Goal: Task Accomplishment & Management: Manage account settings

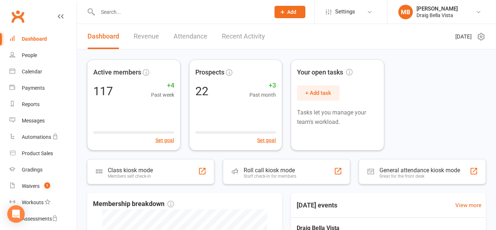
click at [116, 15] on input "text" at bounding box center [181, 12] width 170 height 10
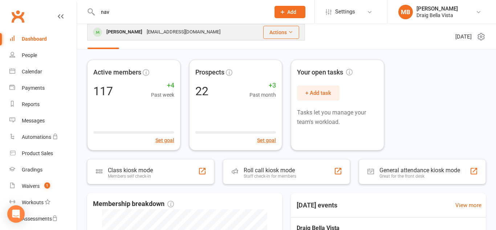
type input "nav"
click at [134, 29] on div "[PERSON_NAME]" at bounding box center [124, 32] width 40 height 11
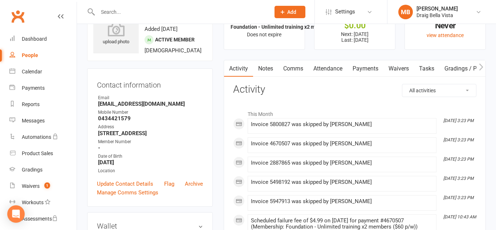
scroll to position [33, 0]
click at [367, 69] on link "Payments" at bounding box center [366, 68] width 36 height 17
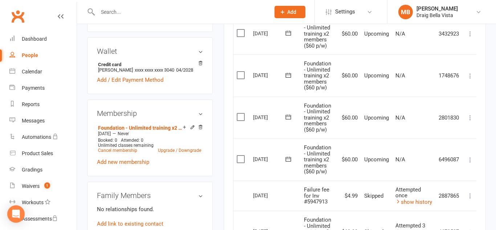
scroll to position [207, 0]
click at [35, 5] on nav "Clubworx Dashboard People Calendar Payments Reports Messages Automations Produc…" at bounding box center [38, 117] width 77 height 230
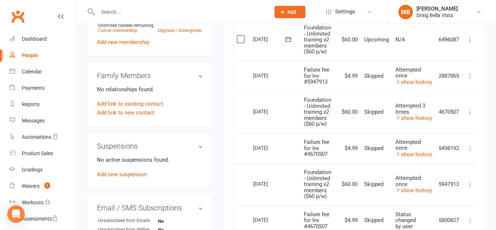
scroll to position [329, 0]
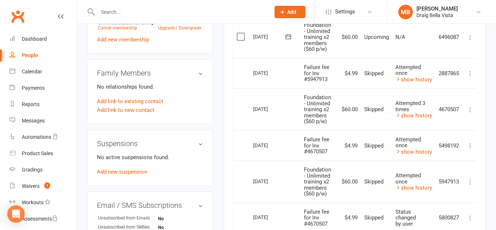
click at [350, 89] on td "$60.00" at bounding box center [348, 109] width 25 height 42
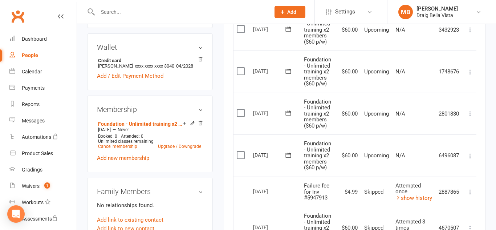
scroll to position [207, 0]
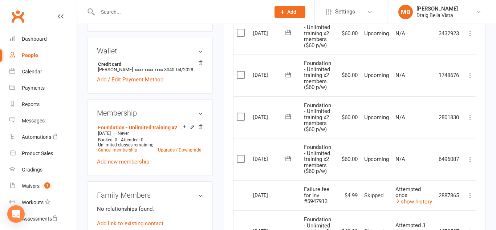
click at [176, 12] on input "text" at bounding box center [181, 12] width 170 height 10
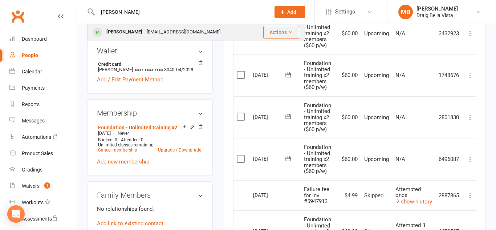
type input "[PERSON_NAME]"
click at [175, 33] on div "[EMAIL_ADDRESS][DOMAIN_NAME]" at bounding box center [184, 32] width 78 height 11
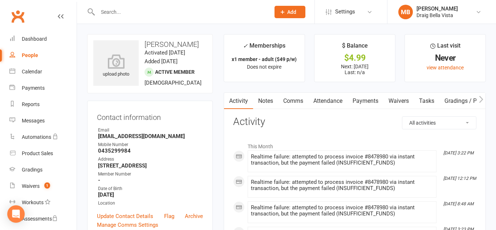
click at [359, 100] on link "Payments" at bounding box center [366, 101] width 36 height 17
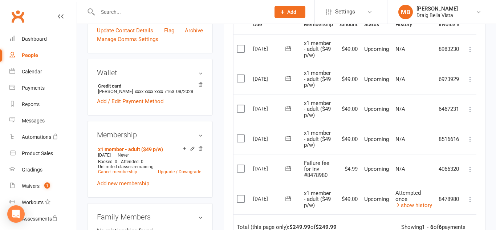
scroll to position [218, 0]
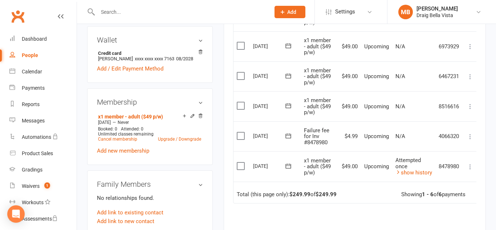
click at [470, 166] on icon at bounding box center [470, 166] width 7 height 7
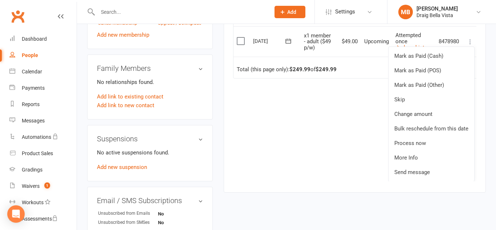
scroll to position [339, 0]
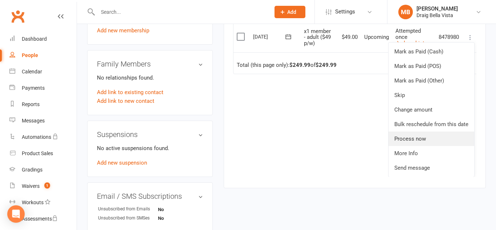
click at [433, 142] on link "Process now" at bounding box center [432, 138] width 86 height 15
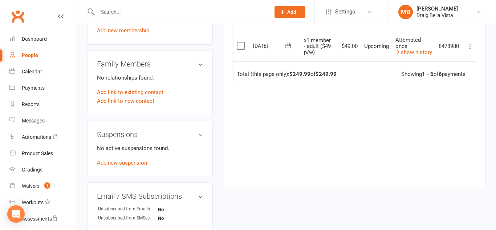
scroll to position [0, 0]
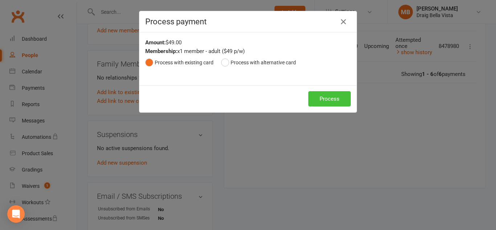
click at [326, 101] on button "Process" at bounding box center [329, 98] width 42 height 15
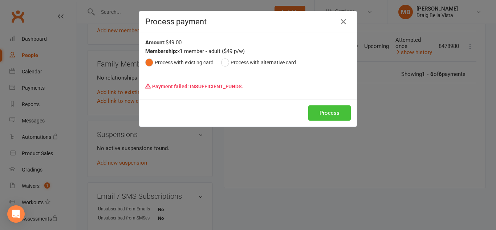
click at [332, 115] on button "Process" at bounding box center [329, 112] width 42 height 15
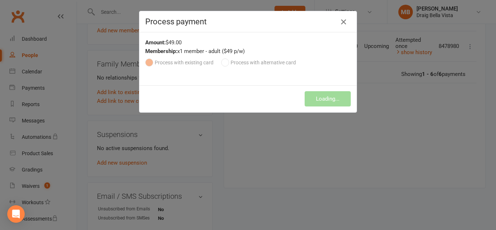
click at [344, 22] on icon "button" at bounding box center [343, 21] width 9 height 9
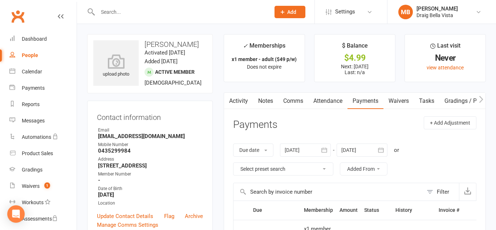
scroll to position [1, 0]
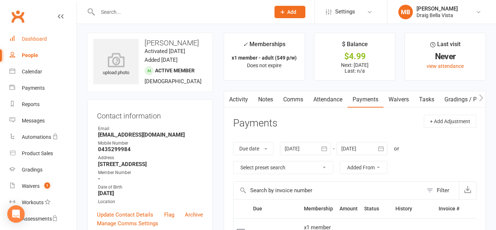
click at [38, 36] on div "Dashboard" at bounding box center [34, 39] width 25 height 6
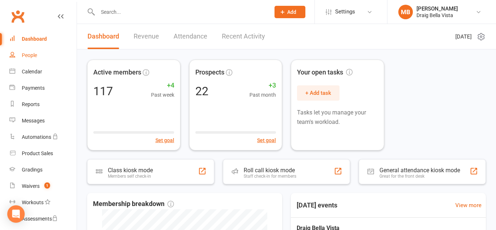
click at [31, 60] on link "People" at bounding box center [42, 55] width 67 height 16
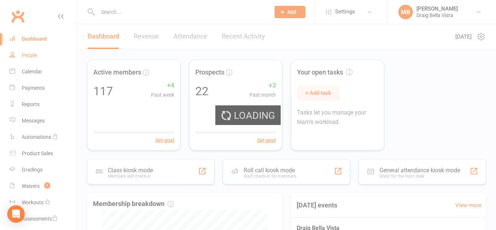
select select "100"
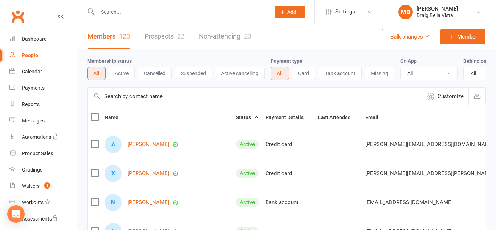
click at [117, 6] on div at bounding box center [176, 12] width 178 height 24
click at [116, 9] on input "text" at bounding box center [181, 12] width 170 height 10
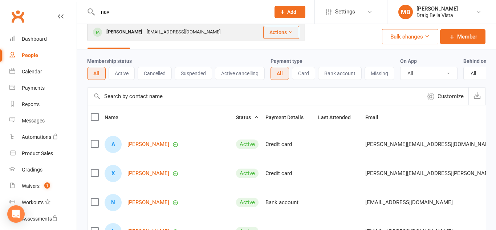
type input "nav"
click at [121, 28] on div "[PERSON_NAME]" at bounding box center [124, 32] width 40 height 11
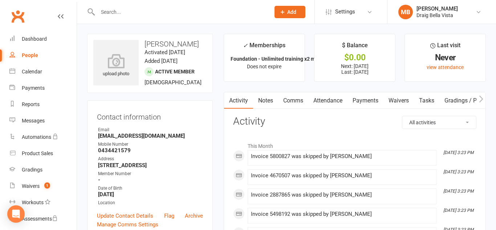
scroll to position [1, 0]
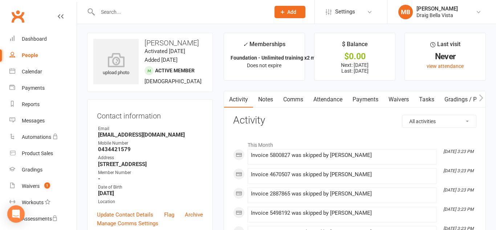
click at [359, 99] on link "Payments" at bounding box center [366, 99] width 36 height 17
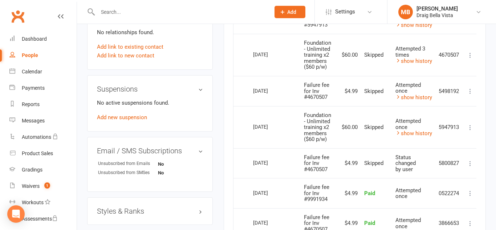
scroll to position [384, 0]
click at [32, 44] on link "Dashboard" at bounding box center [42, 39] width 67 height 16
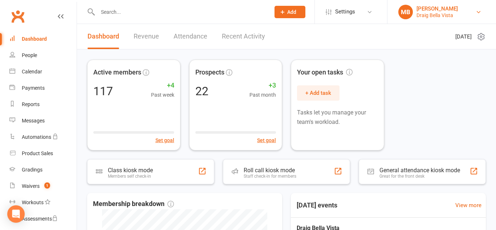
click at [454, 12] on link "MB [PERSON_NAME] Draig Bella Vista" at bounding box center [441, 12] width 87 height 15
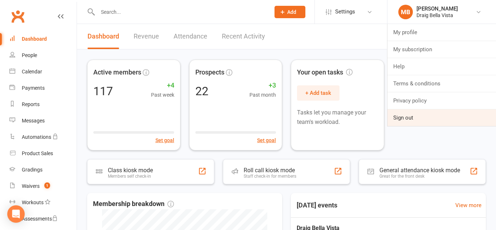
click at [420, 116] on link "Sign out" at bounding box center [442, 117] width 109 height 17
